Goal: Task Accomplishment & Management: Manage account settings

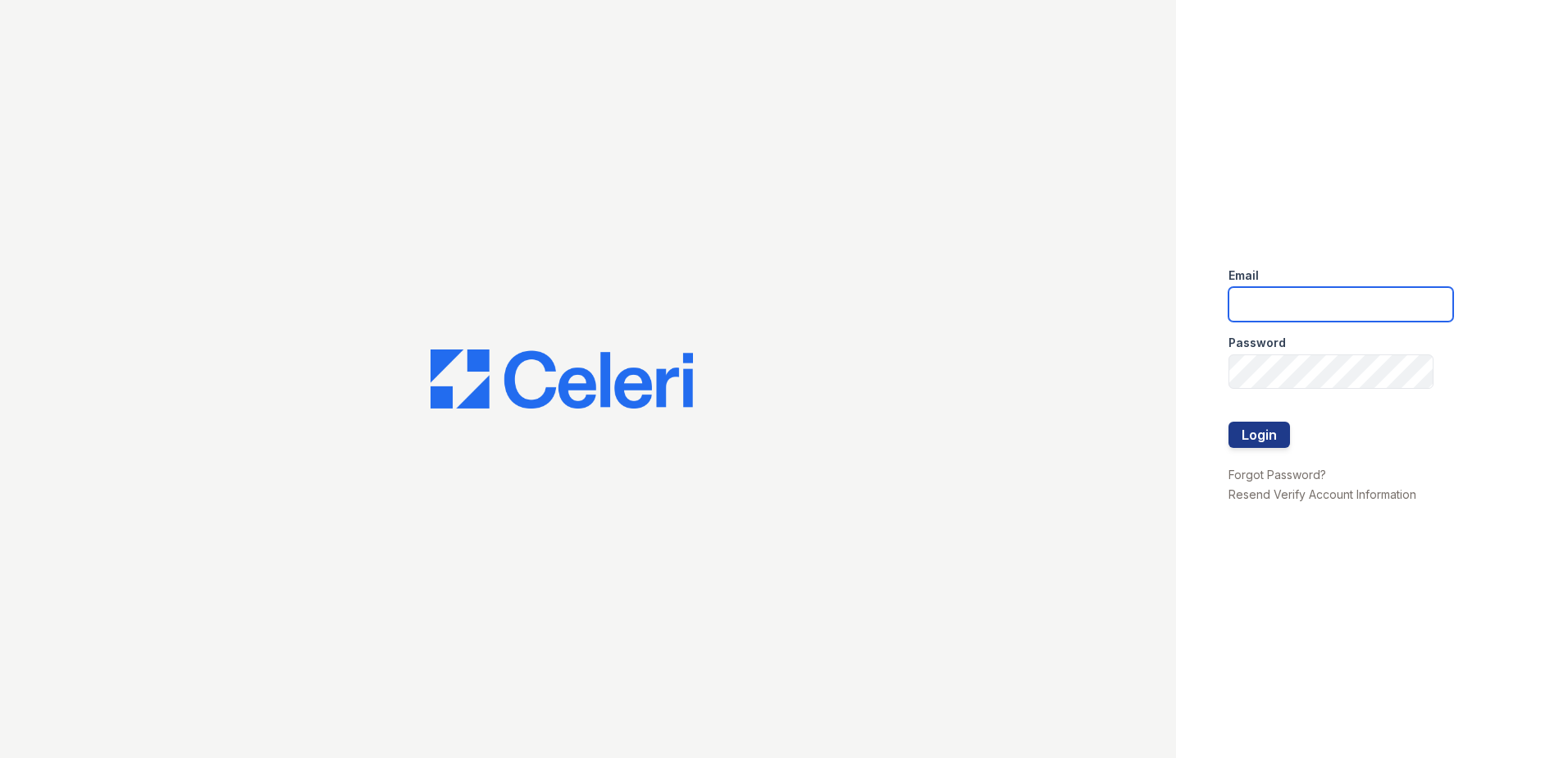
click at [1342, 309] on input "email" at bounding box center [1341, 304] width 225 height 35
type input "[EMAIL_ADDRESS][DOMAIN_NAME]"
click at [1270, 439] on button "Login" at bounding box center [1259, 435] width 61 height 26
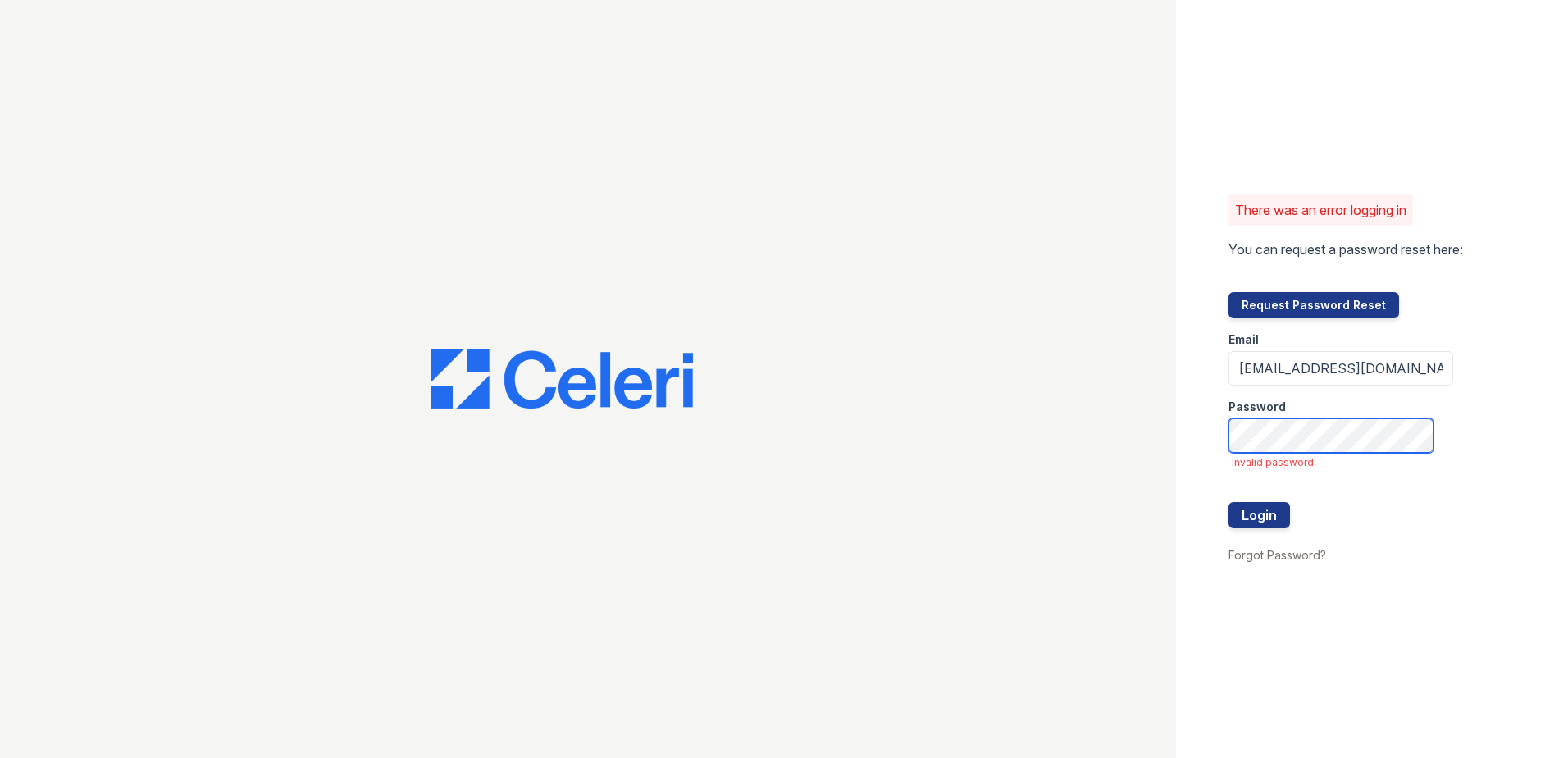
click at [1228, 502] on button "Login" at bounding box center [1259, 515] width 61 height 26
